Goal: Task Accomplishment & Management: Manage account settings

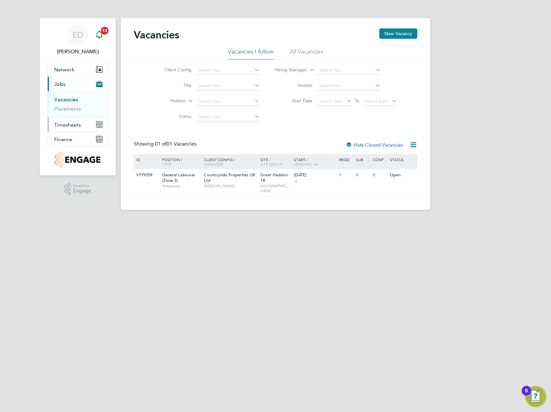
click at [76, 125] on span "Timesheets" at bounding box center [67, 125] width 27 height 6
click at [73, 114] on link "Timesheets" at bounding box center [67, 114] width 27 height 6
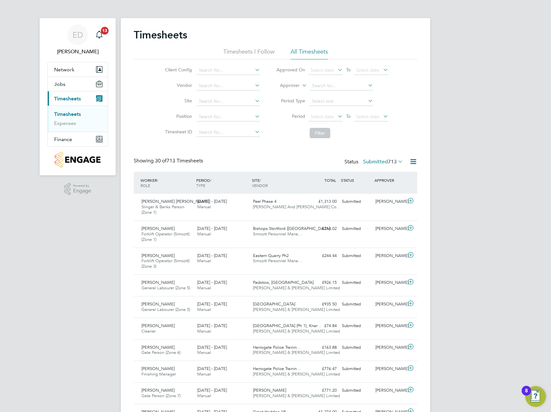
click at [74, 113] on link "Timesheets" at bounding box center [67, 114] width 27 height 6
click at [222, 102] on input at bounding box center [229, 101] width 64 height 9
click at [232, 112] on li "Great Hadd on 1A" at bounding box center [228, 109] width 64 height 9
type input "Great Haddon 1A"
click at [322, 132] on button "Filter" at bounding box center [320, 133] width 21 height 10
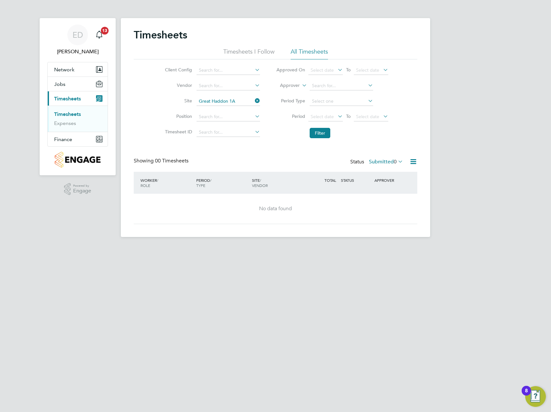
click at [397, 164] on icon at bounding box center [397, 161] width 0 height 9
click at [393, 199] on li "Approved" at bounding box center [379, 200] width 30 height 9
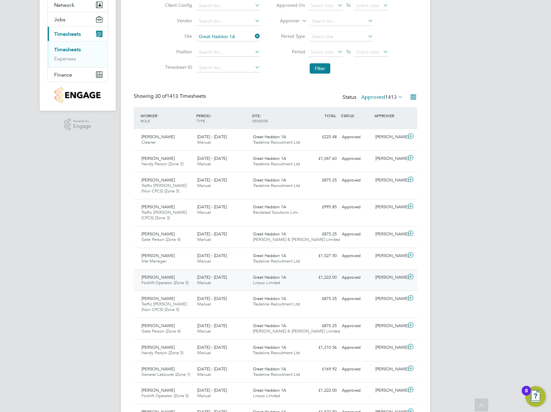
click at [415, 275] on icon at bounding box center [411, 276] width 8 height 5
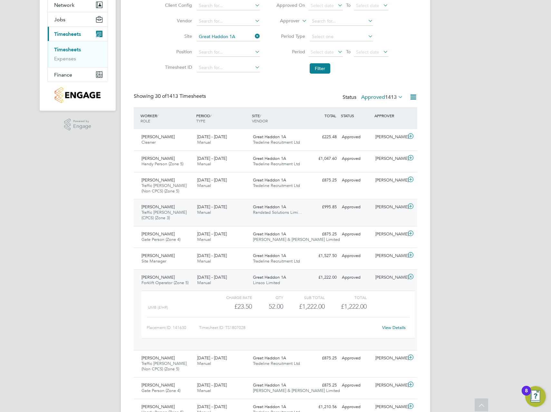
drag, startPoint x: 412, startPoint y: 276, endPoint x: 406, endPoint y: 223, distance: 53.3
click at [412, 271] on div "Sebastian Mika Forklift Operator (Zone 5) 18 - 24 Aug 2025 18 - 24 Aug 2025 Man…" at bounding box center [276, 309] width 284 height 81
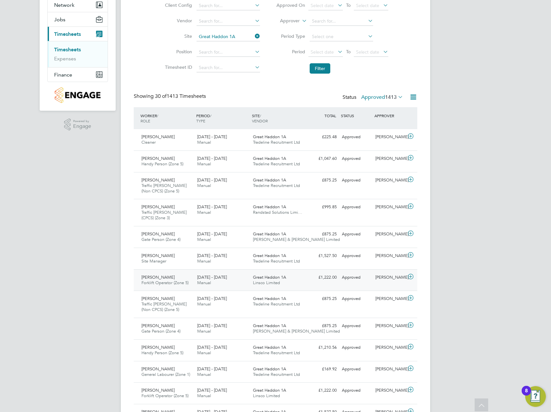
click at [411, 276] on icon at bounding box center [411, 276] width 8 height 5
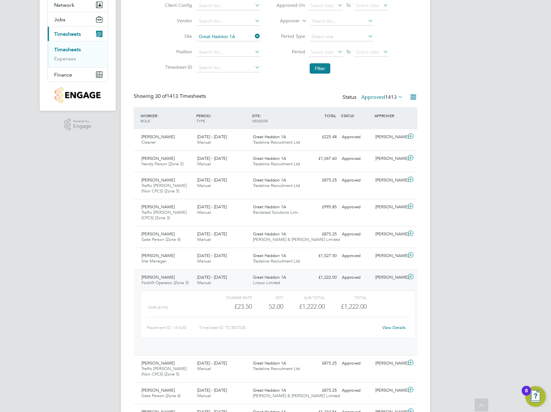
scroll to position [11, 63]
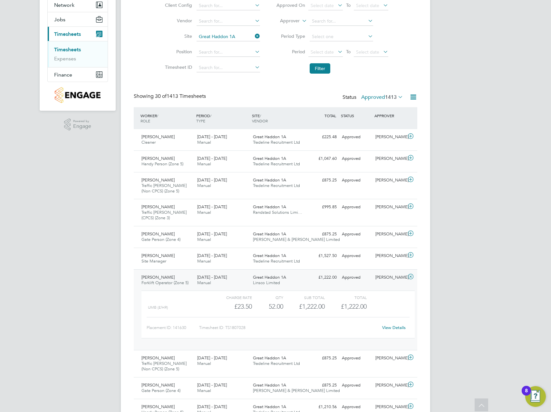
click at [412, 276] on icon at bounding box center [411, 276] width 8 height 5
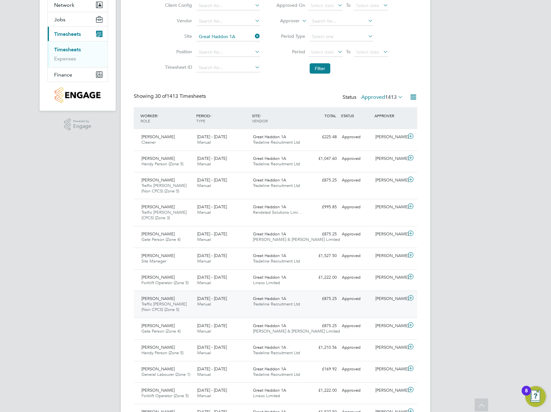
click at [412, 295] on icon at bounding box center [411, 297] width 8 height 5
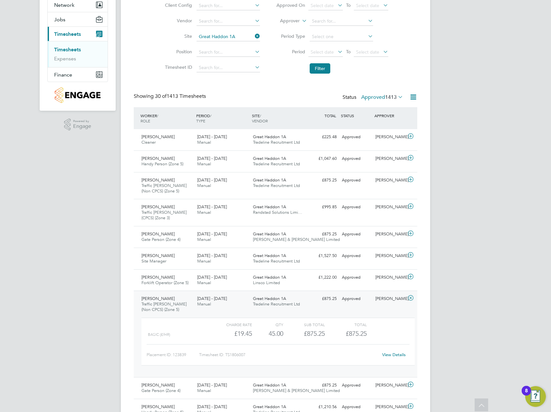
click at [413, 296] on icon at bounding box center [411, 297] width 8 height 5
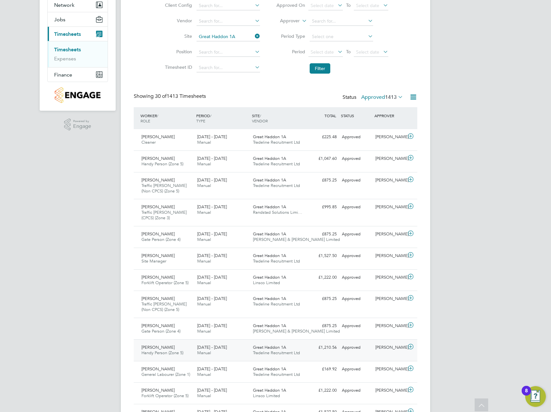
click at [411, 346] on icon at bounding box center [411, 346] width 8 height 5
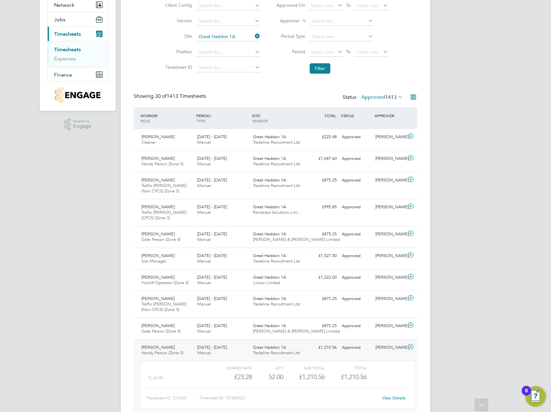
click at [411, 346] on icon at bounding box center [411, 346] width 8 height 5
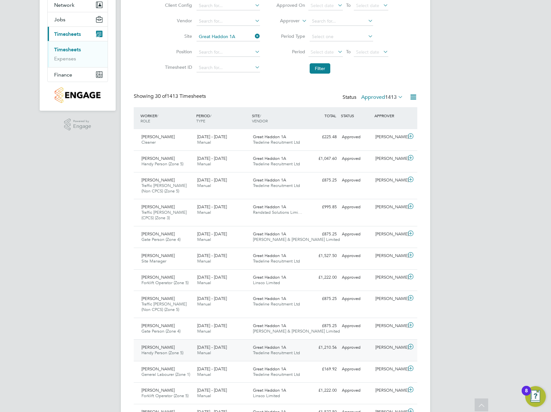
click at [412, 348] on icon at bounding box center [411, 346] width 8 height 5
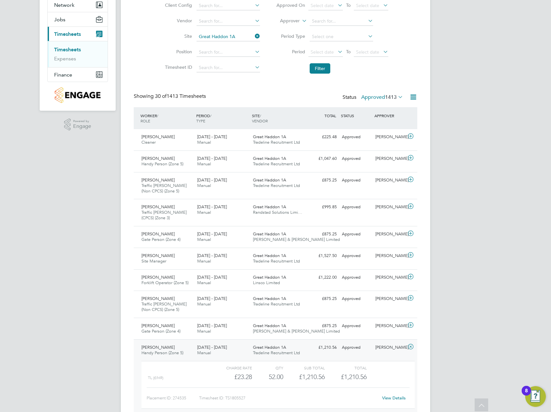
click at [412, 348] on icon at bounding box center [411, 346] width 8 height 5
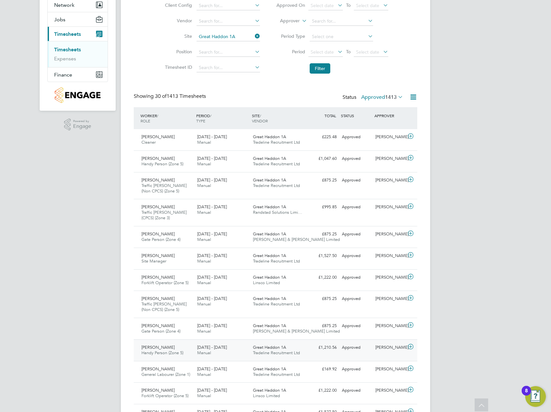
click at [412, 348] on icon at bounding box center [411, 346] width 8 height 5
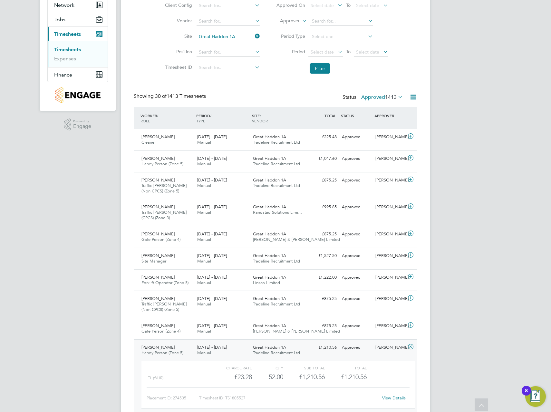
click at [412, 348] on icon at bounding box center [411, 346] width 8 height 5
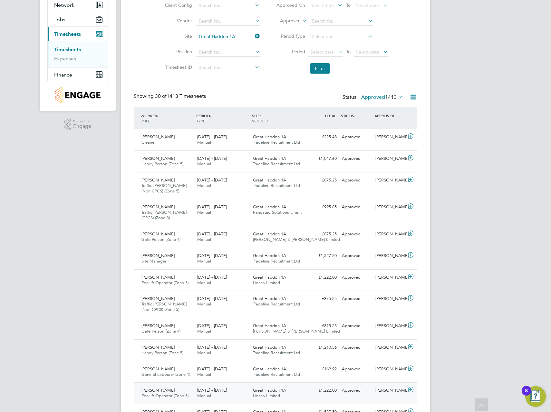
click at [410, 390] on icon at bounding box center [411, 389] width 8 height 5
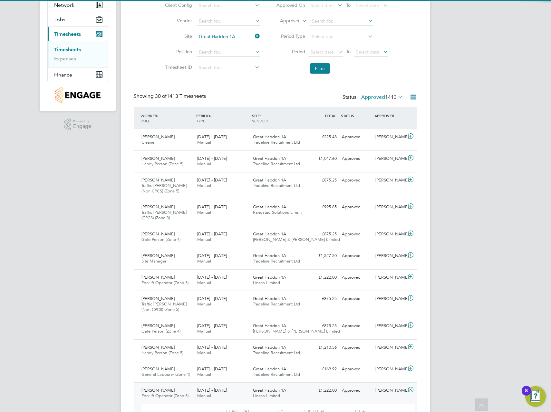
click at [410, 390] on icon at bounding box center [411, 389] width 8 height 5
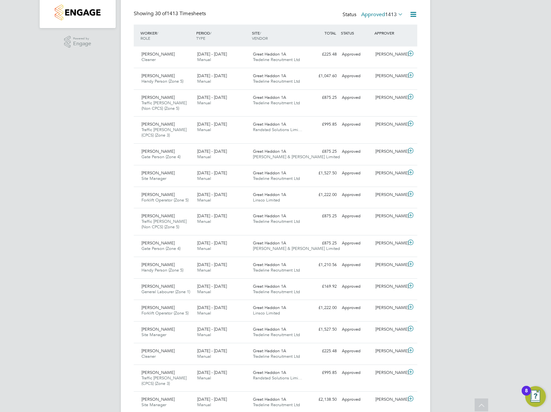
scroll to position [161, 0]
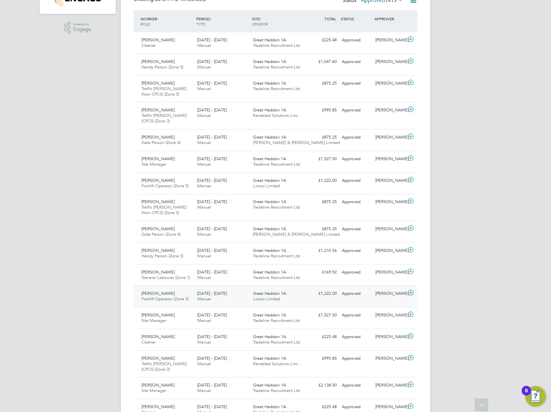
click at [411, 295] on icon at bounding box center [411, 292] width 8 height 5
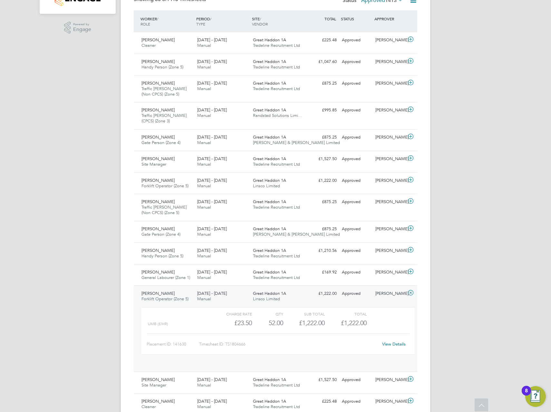
scroll to position [11, 63]
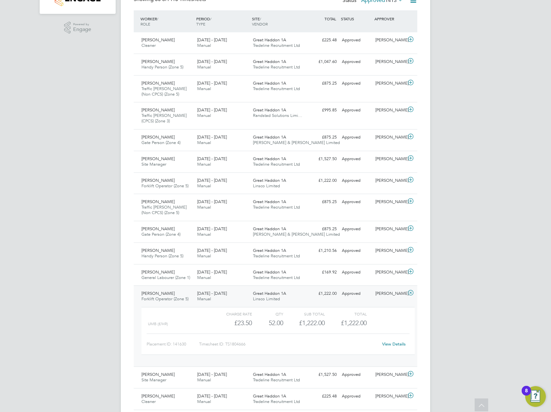
click at [411, 294] on icon at bounding box center [411, 292] width 8 height 5
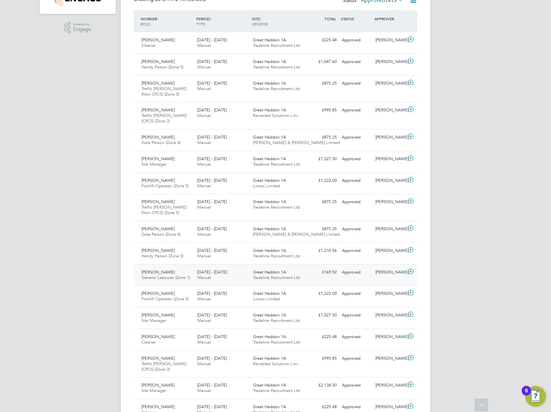
click at [412, 272] on icon at bounding box center [411, 271] width 8 height 5
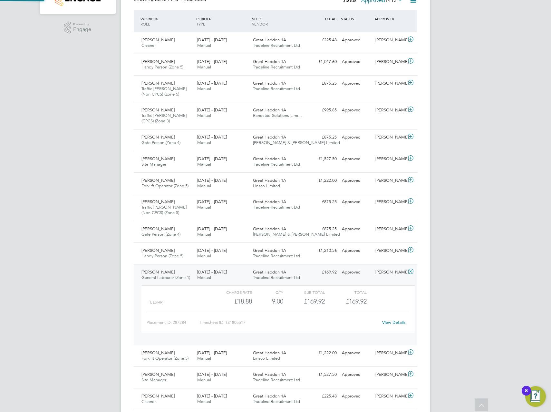
click at [412, 272] on icon at bounding box center [411, 271] width 8 height 5
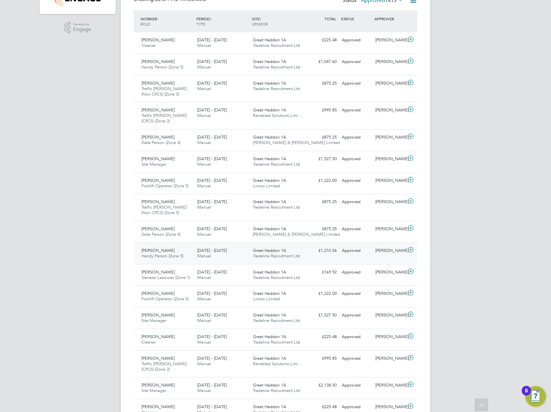
click at [409, 251] on icon at bounding box center [411, 249] width 8 height 5
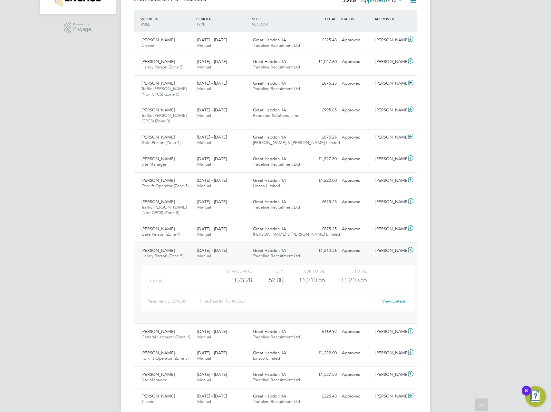
click at [409, 251] on icon at bounding box center [411, 249] width 8 height 5
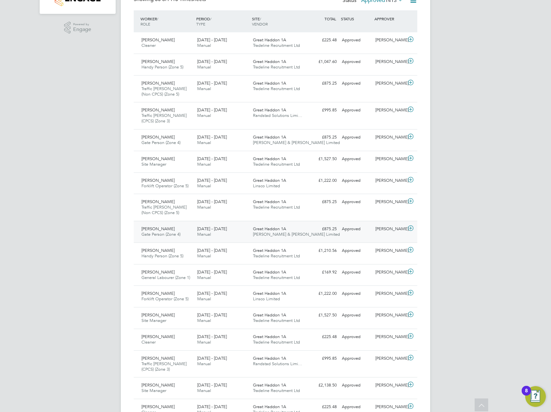
click at [413, 225] on icon at bounding box center [411, 227] width 8 height 5
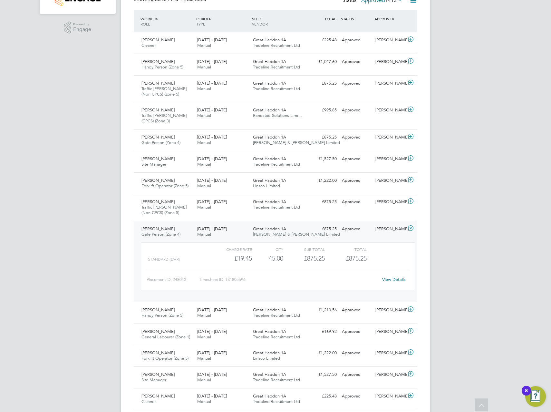
click at [412, 228] on icon at bounding box center [411, 227] width 8 height 5
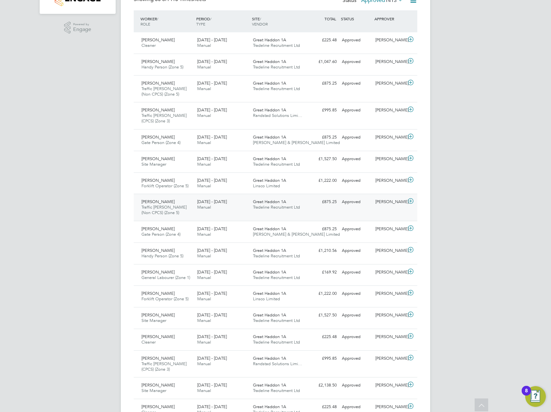
click at [410, 198] on icon at bounding box center [411, 200] width 8 height 5
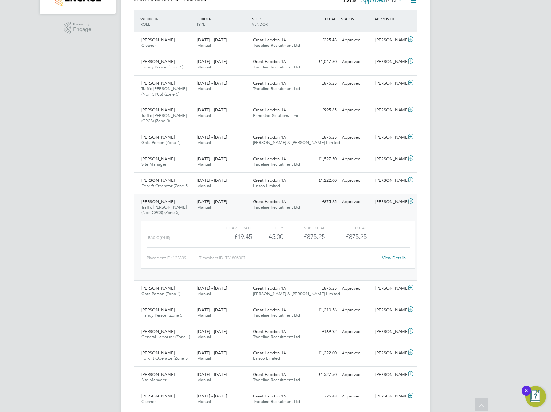
click at [410, 198] on icon at bounding box center [411, 200] width 8 height 5
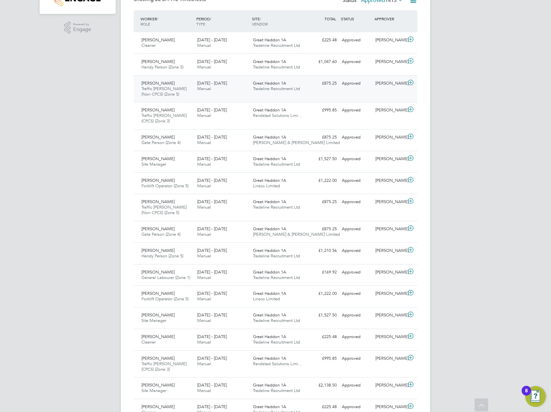
click at [411, 80] on icon at bounding box center [411, 82] width 8 height 5
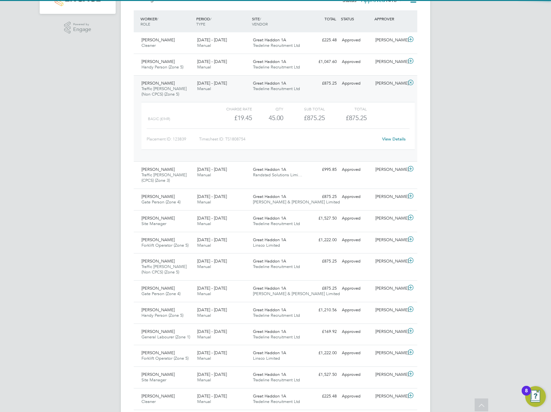
click at [410, 84] on icon at bounding box center [411, 82] width 8 height 5
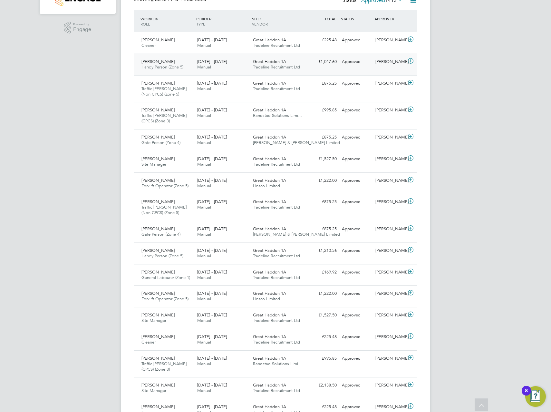
click at [412, 61] on icon at bounding box center [411, 60] width 8 height 5
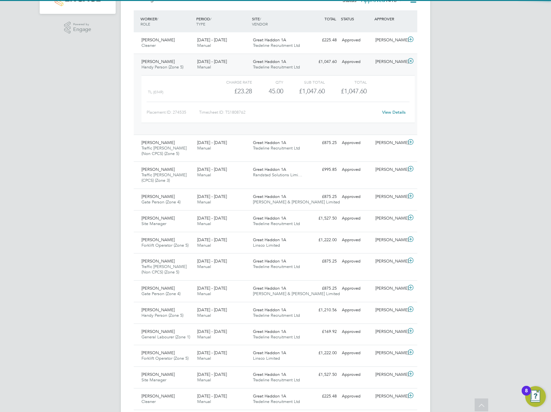
click at [412, 61] on icon at bounding box center [411, 60] width 8 height 5
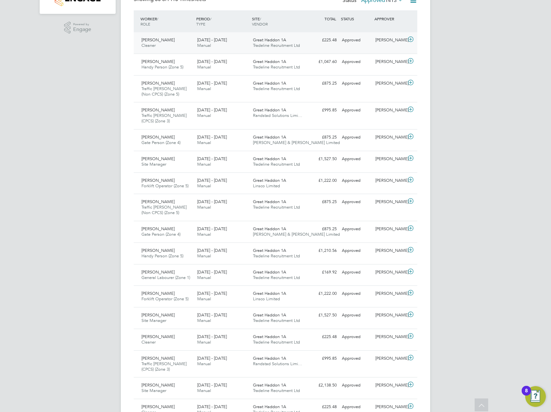
click at [410, 37] on icon at bounding box center [411, 39] width 8 height 5
click at [410, 41] on icon at bounding box center [411, 39] width 8 height 5
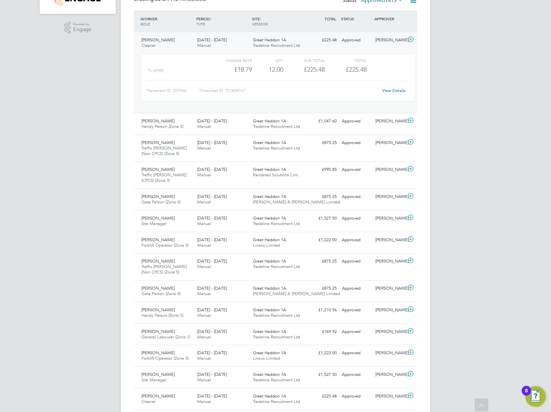
click at [410, 41] on icon at bounding box center [411, 39] width 8 height 5
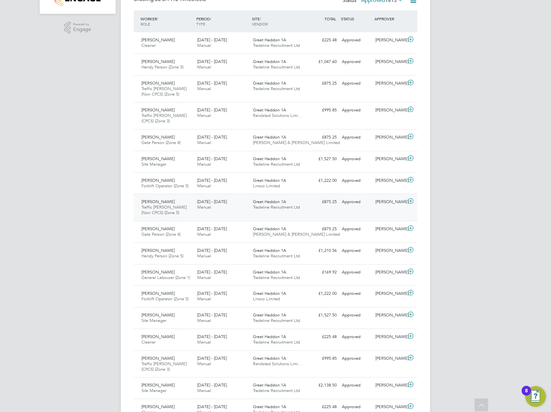
click at [411, 202] on icon at bounding box center [411, 200] width 8 height 5
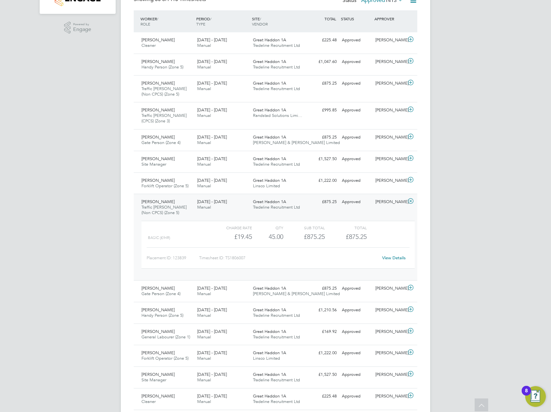
click at [411, 202] on icon at bounding box center [411, 200] width 8 height 5
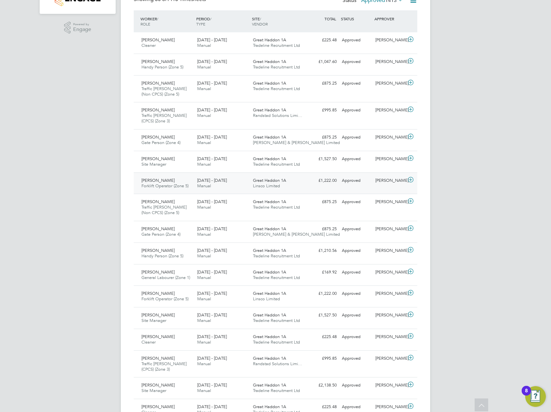
click at [413, 179] on icon at bounding box center [411, 179] width 8 height 5
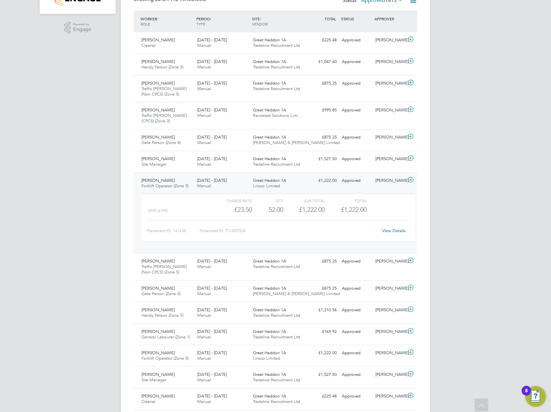
click at [413, 179] on icon at bounding box center [411, 179] width 8 height 5
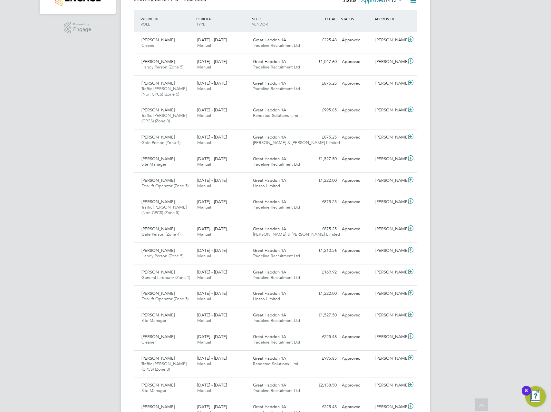
scroll to position [0, 0]
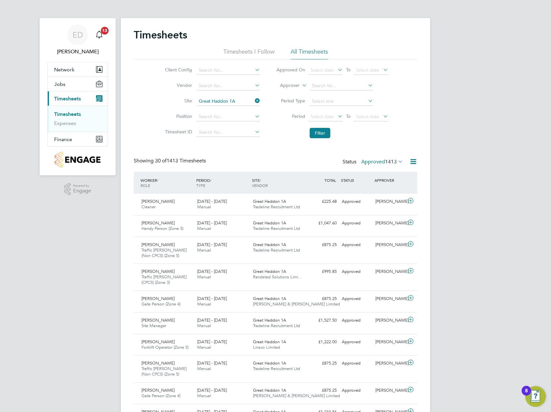
click at [254, 101] on icon at bounding box center [254, 100] width 0 height 9
click at [232, 103] on input at bounding box center [229, 101] width 64 height 9
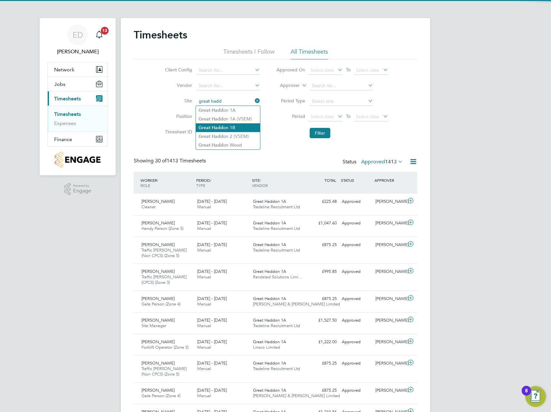
click at [233, 123] on li "Great Hadd on 1B" at bounding box center [228, 127] width 64 height 9
type input "Great Haddon 1B"
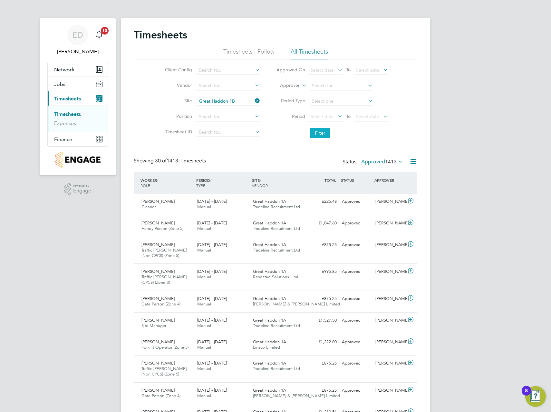
click at [314, 133] on button "Filter" at bounding box center [320, 133] width 21 height 10
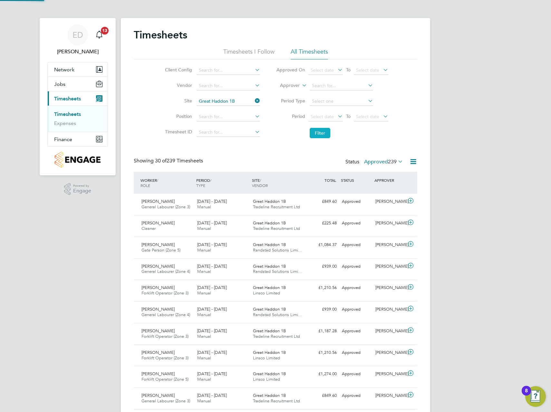
scroll to position [16, 56]
click at [387, 167] on div "Showing 30 of 239 Timesheets Status Approved 239" at bounding box center [276, 164] width 284 height 14
click at [392, 161] on span "239" at bounding box center [392, 161] width 9 height 6
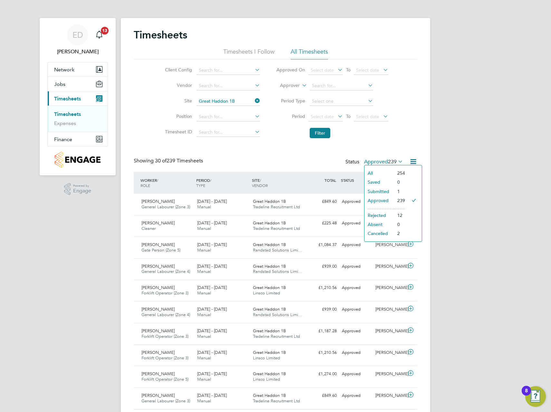
click at [387, 190] on li "Submitted" at bounding box center [380, 191] width 30 height 9
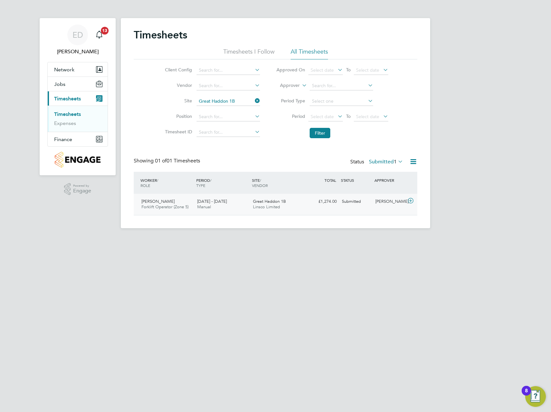
click at [412, 201] on icon at bounding box center [411, 200] width 8 height 5
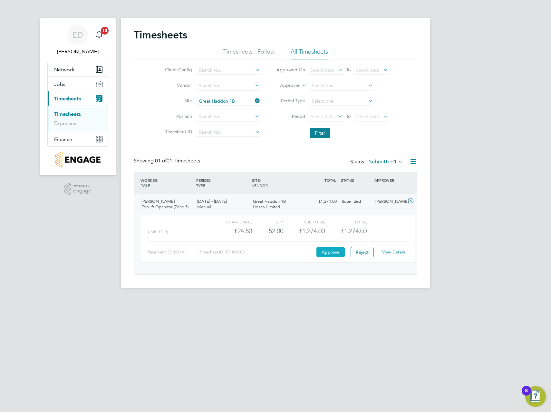
click at [339, 253] on button "Approve" at bounding box center [331, 252] width 28 height 10
click at [72, 113] on link "Timesheets" at bounding box center [67, 114] width 27 height 6
click at [322, 135] on button "Filter" at bounding box center [320, 133] width 21 height 10
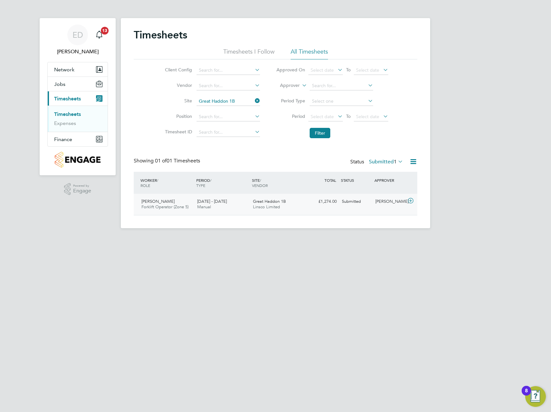
click at [411, 202] on icon at bounding box center [411, 200] width 8 height 5
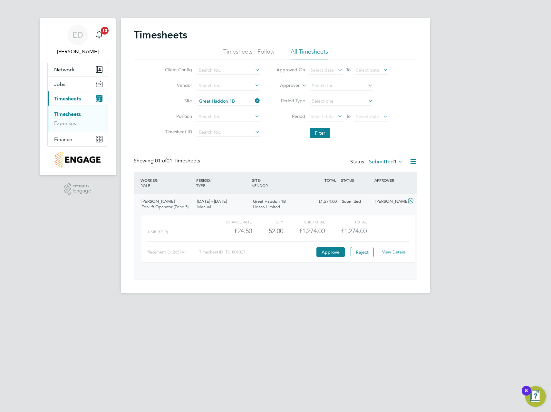
scroll to position [11, 63]
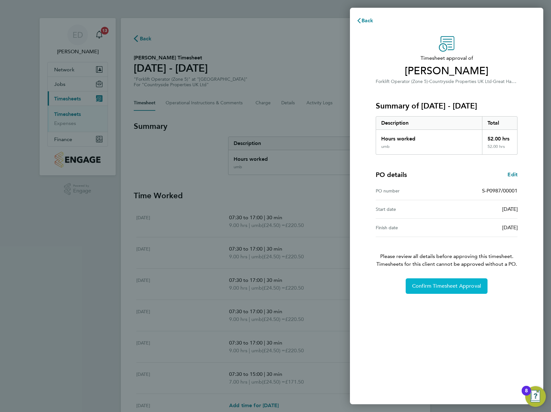
click at [430, 287] on span "Confirm Timesheet Approval" at bounding box center [446, 286] width 69 height 6
